Goal: Task Accomplishment & Management: Use online tool/utility

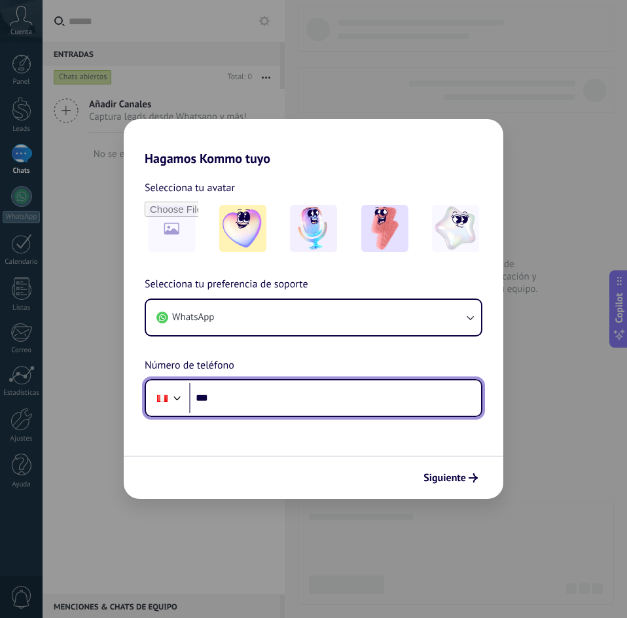
click at [272, 399] on input "***" at bounding box center [335, 398] width 292 height 30
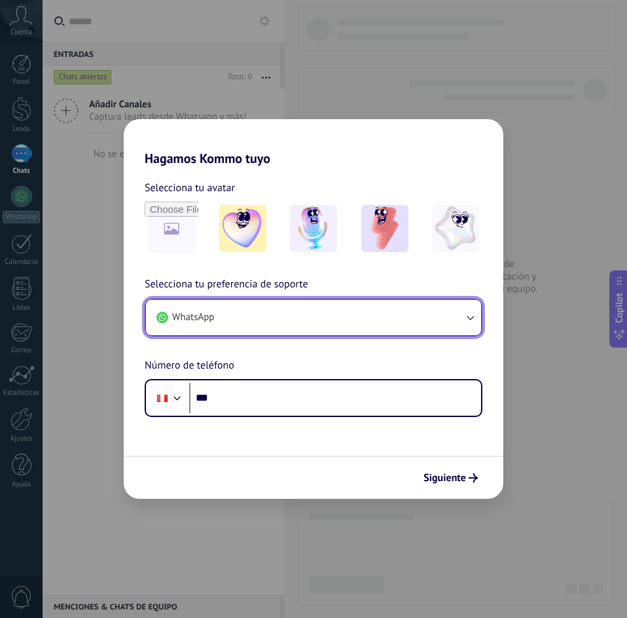
click at [248, 312] on button "WhatsApp" at bounding box center [313, 317] width 335 height 35
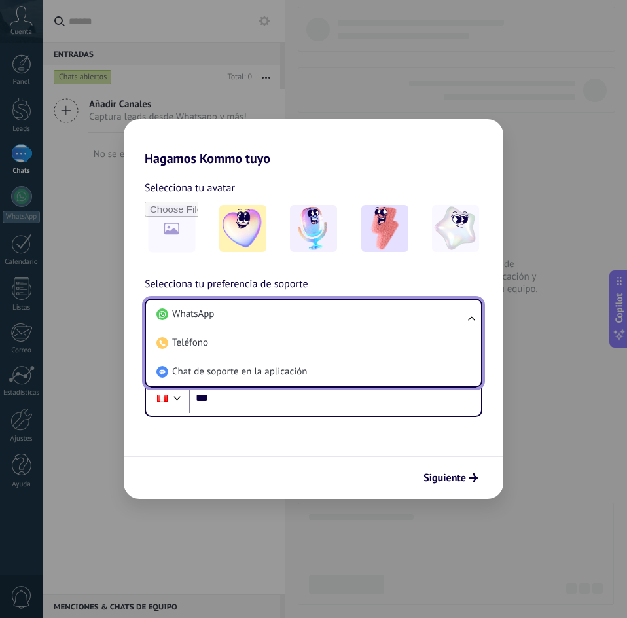
click at [248, 312] on li "WhatsApp" at bounding box center [310, 314] width 319 height 29
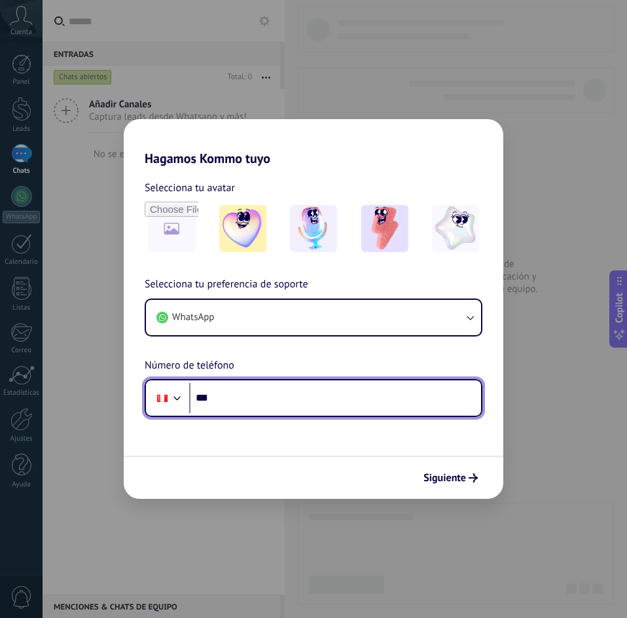
click at [307, 402] on input "***" at bounding box center [335, 398] width 292 height 30
paste input "**********"
type input "**********"
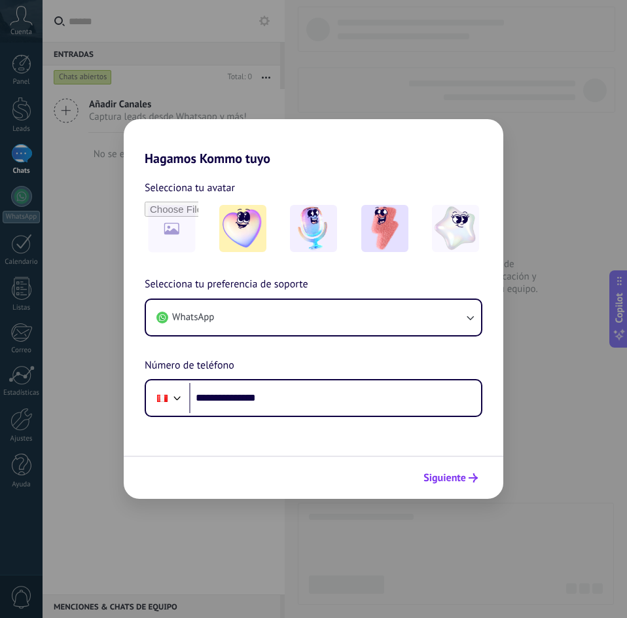
click at [460, 482] on span "Siguiente" at bounding box center [445, 477] width 43 height 9
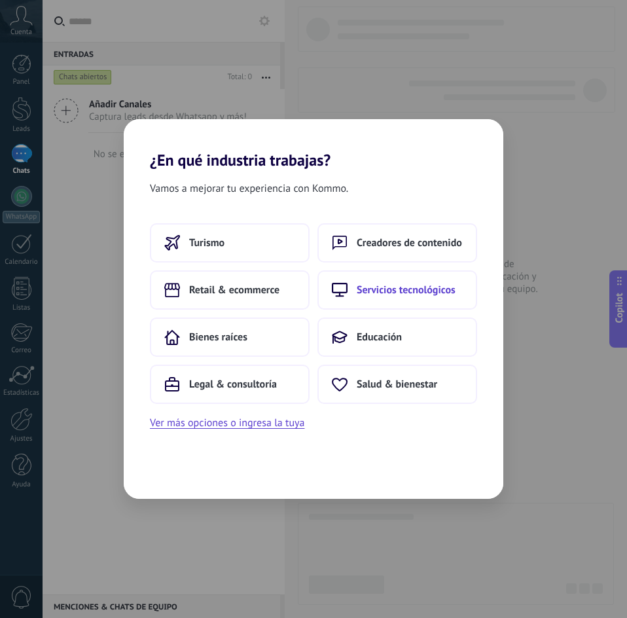
click at [414, 287] on span "Servicios tecnológicos" at bounding box center [406, 289] width 99 height 13
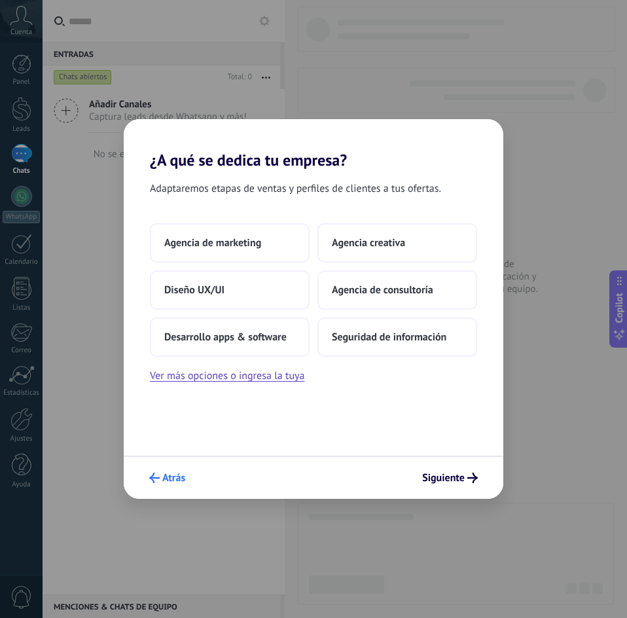
click at [150, 481] on icon "submit" at bounding box center [154, 478] width 10 height 10
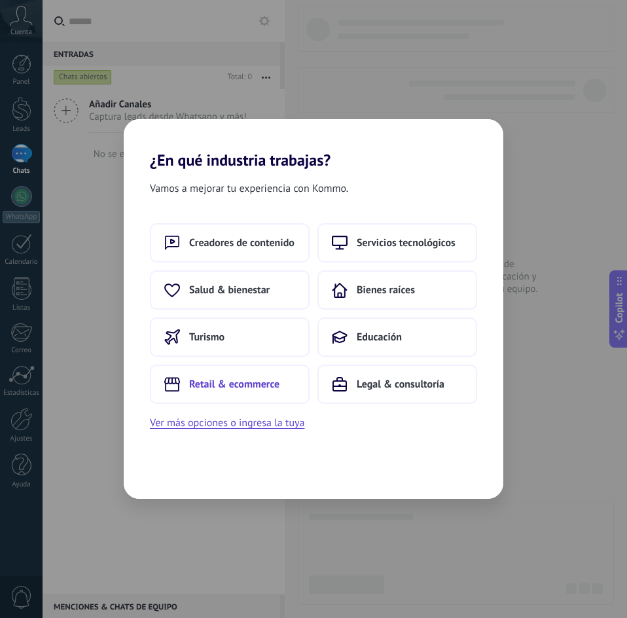
click at [260, 386] on span "Retail & ecommerce" at bounding box center [234, 384] width 90 height 13
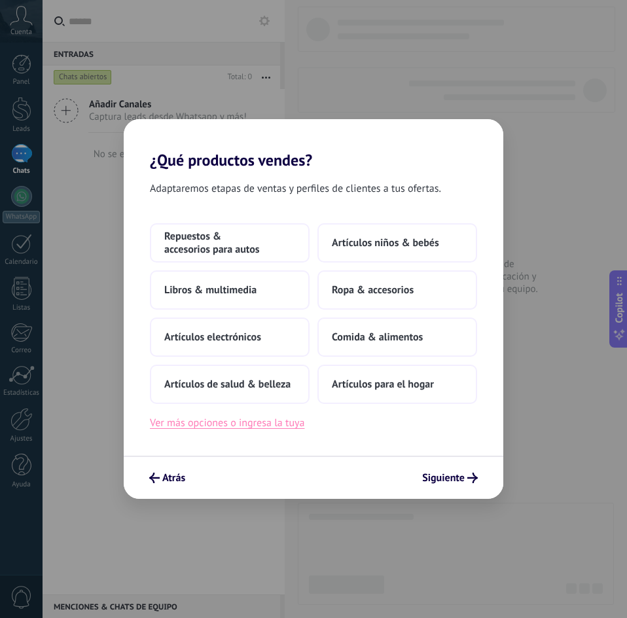
click at [277, 421] on button "Ver más opciones o ingresa la tuya" at bounding box center [227, 422] width 154 height 17
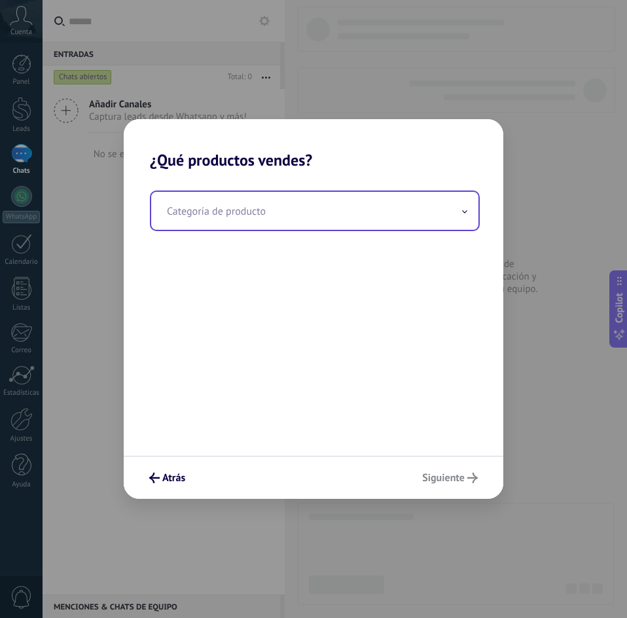
click at [237, 217] on input "text" at bounding box center [314, 211] width 327 height 38
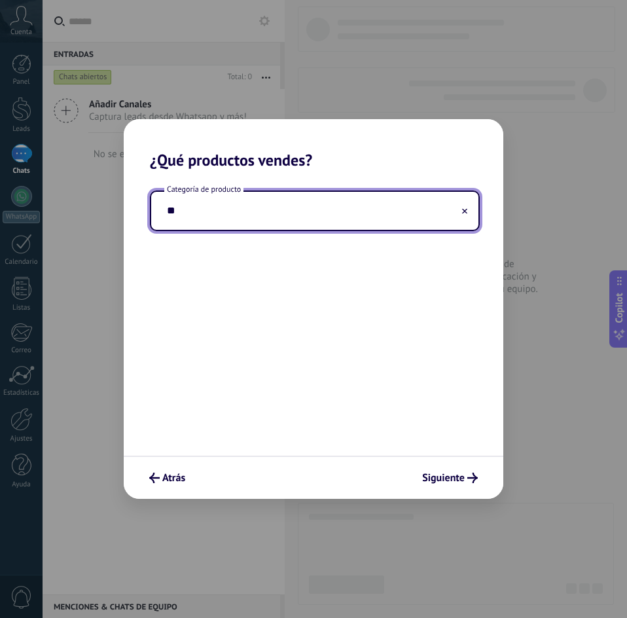
type input "*"
type input "**********"
click at [473, 476] on use "submit" at bounding box center [472, 478] width 10 height 10
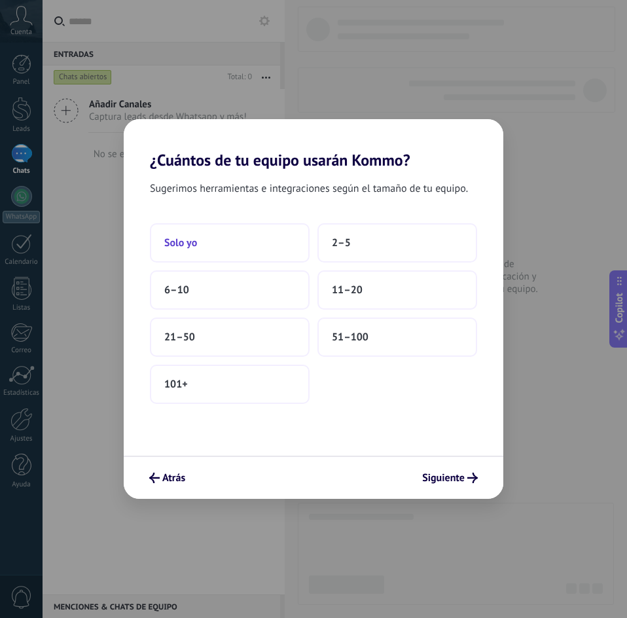
click at [200, 236] on button "Solo yo" at bounding box center [230, 242] width 160 height 39
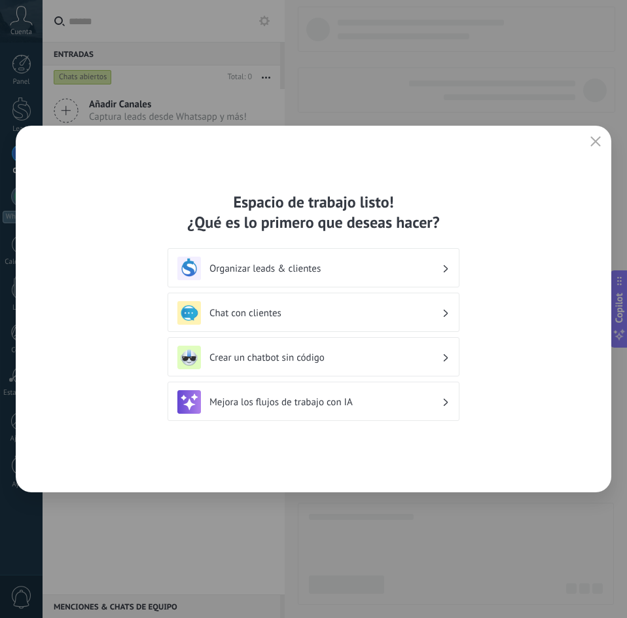
click at [305, 322] on div "Chat con clientes" at bounding box center [313, 313] width 272 height 24
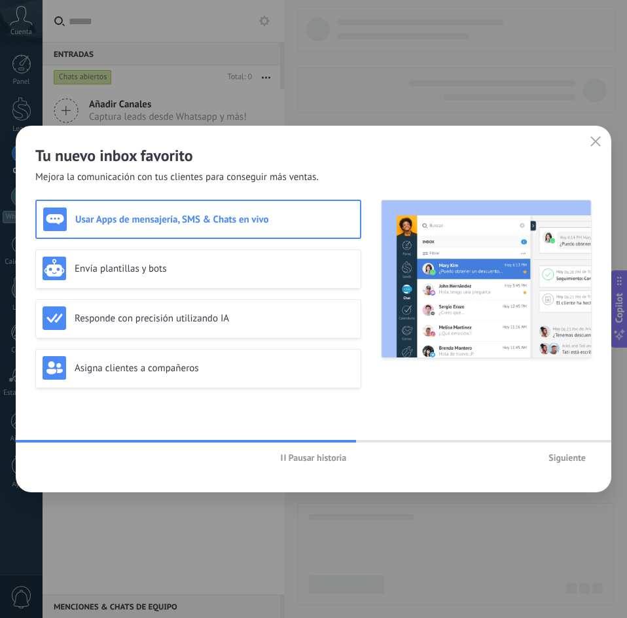
click at [564, 455] on span "Siguiente" at bounding box center [567, 457] width 37 height 9
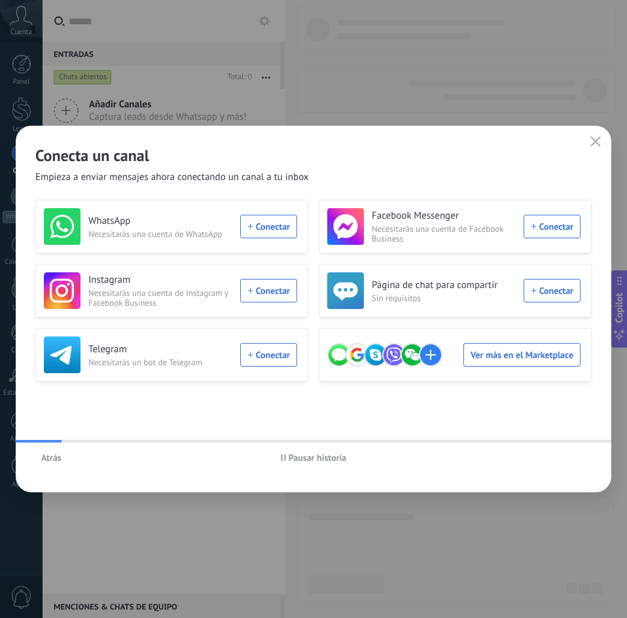
click at [564, 455] on div "Atrás Pausar historia" at bounding box center [314, 458] width 596 height 30
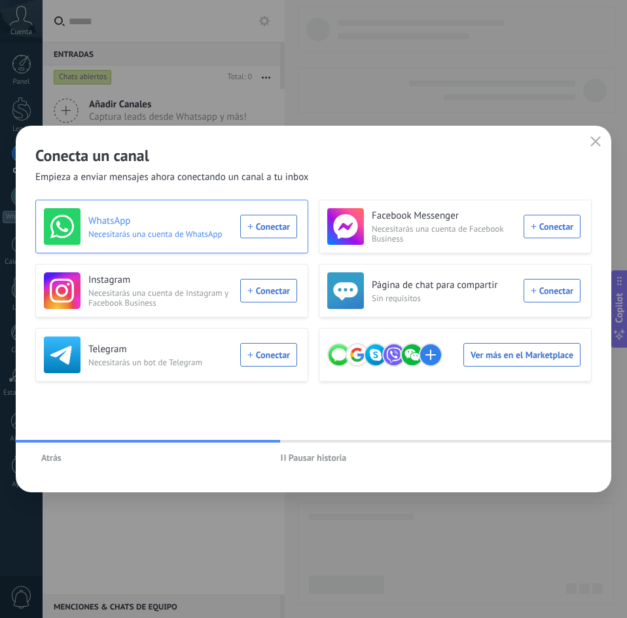
click at [272, 231] on div "WhatsApp Necesitarás una cuenta de WhatsApp Conectar" at bounding box center [170, 226] width 253 height 37
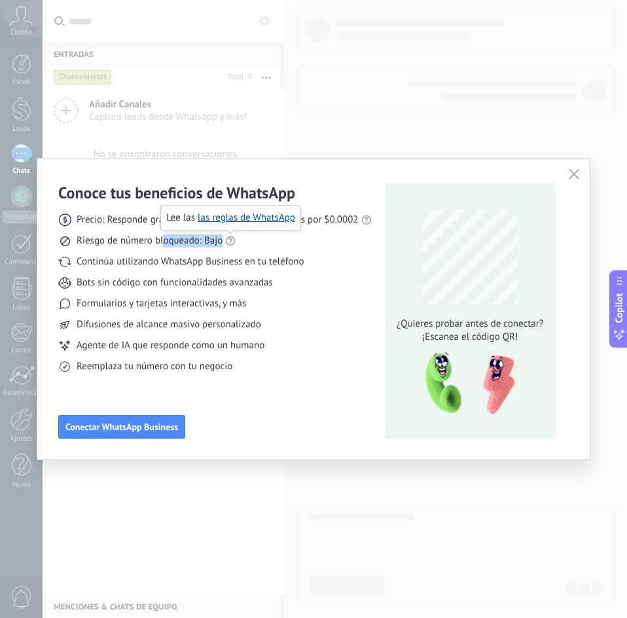
drag, startPoint x: 163, startPoint y: 245, endPoint x: 257, endPoint y: 234, distance: 94.2
click at [257, 234] on div "Riesgo de número bloqueado: Bajo" at bounding box center [215, 240] width 314 height 13
click at [232, 244] on icon at bounding box center [230, 241] width 10 height 10
click at [359, 245] on div "Riesgo de número bloqueado: Bajo" at bounding box center [215, 240] width 314 height 13
click at [352, 220] on span "Precio: Responde gratis o inicia nuevas conversaciones por $0.0002" at bounding box center [218, 219] width 282 height 13
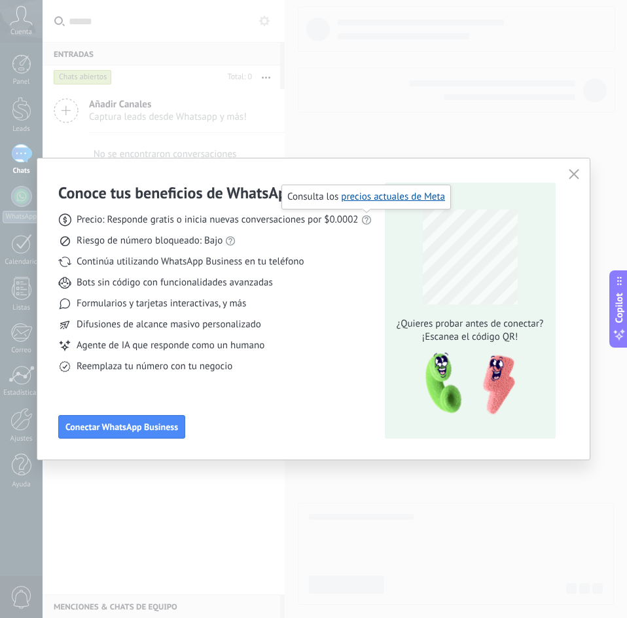
click at [370, 219] on use at bounding box center [365, 219] width 9 height 9
click at [573, 177] on icon "button" at bounding box center [574, 174] width 10 height 10
